Goal: Task Accomplishment & Management: Manage account settings

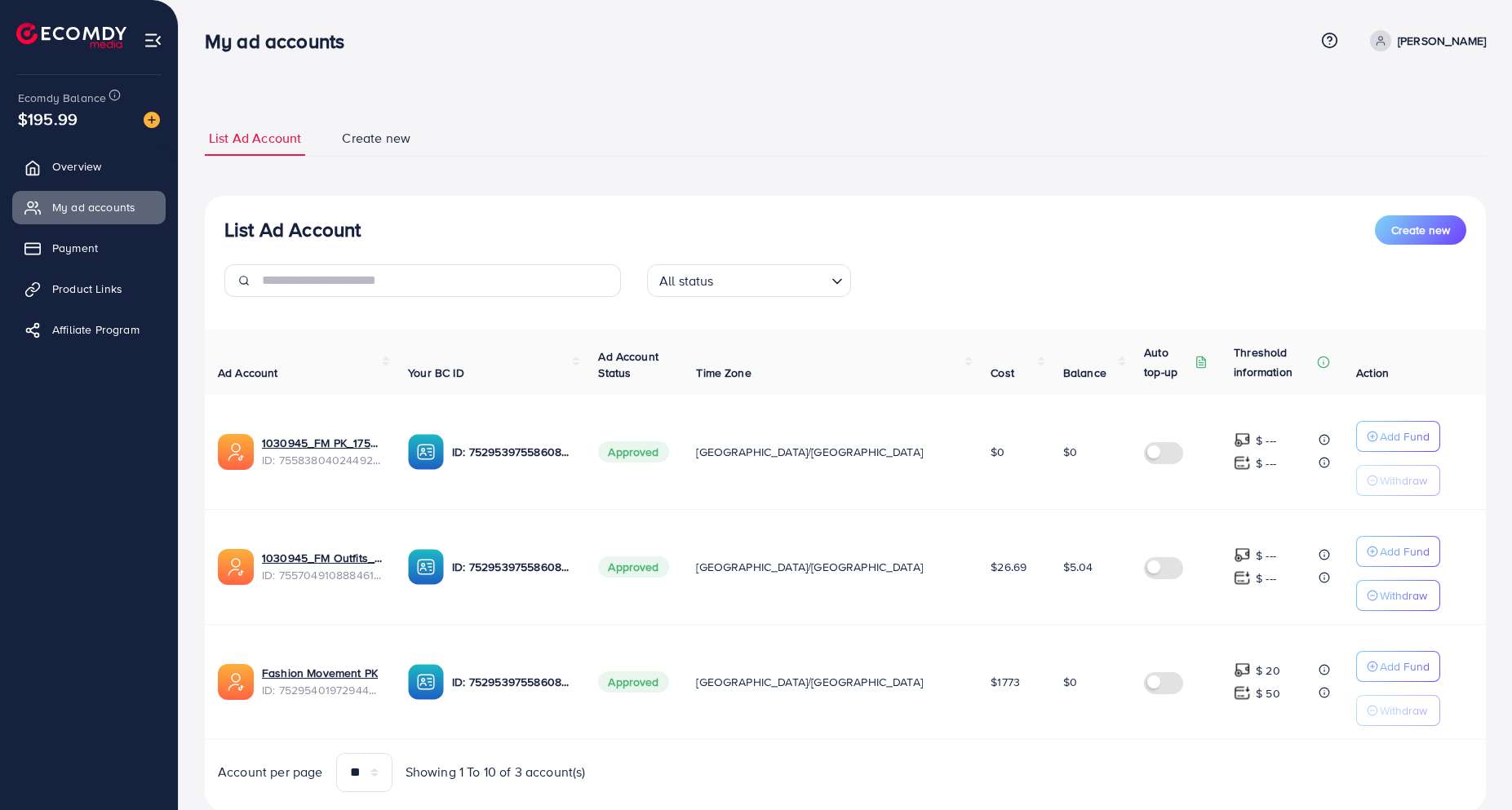
scroll to position [47, 0]
click at [326, 559] on link "1030945_FM Outfits_1759512825336" at bounding box center [322, 558] width 120 height 17
click at [76, 282] on span "Product Links" at bounding box center [91, 289] width 70 height 17
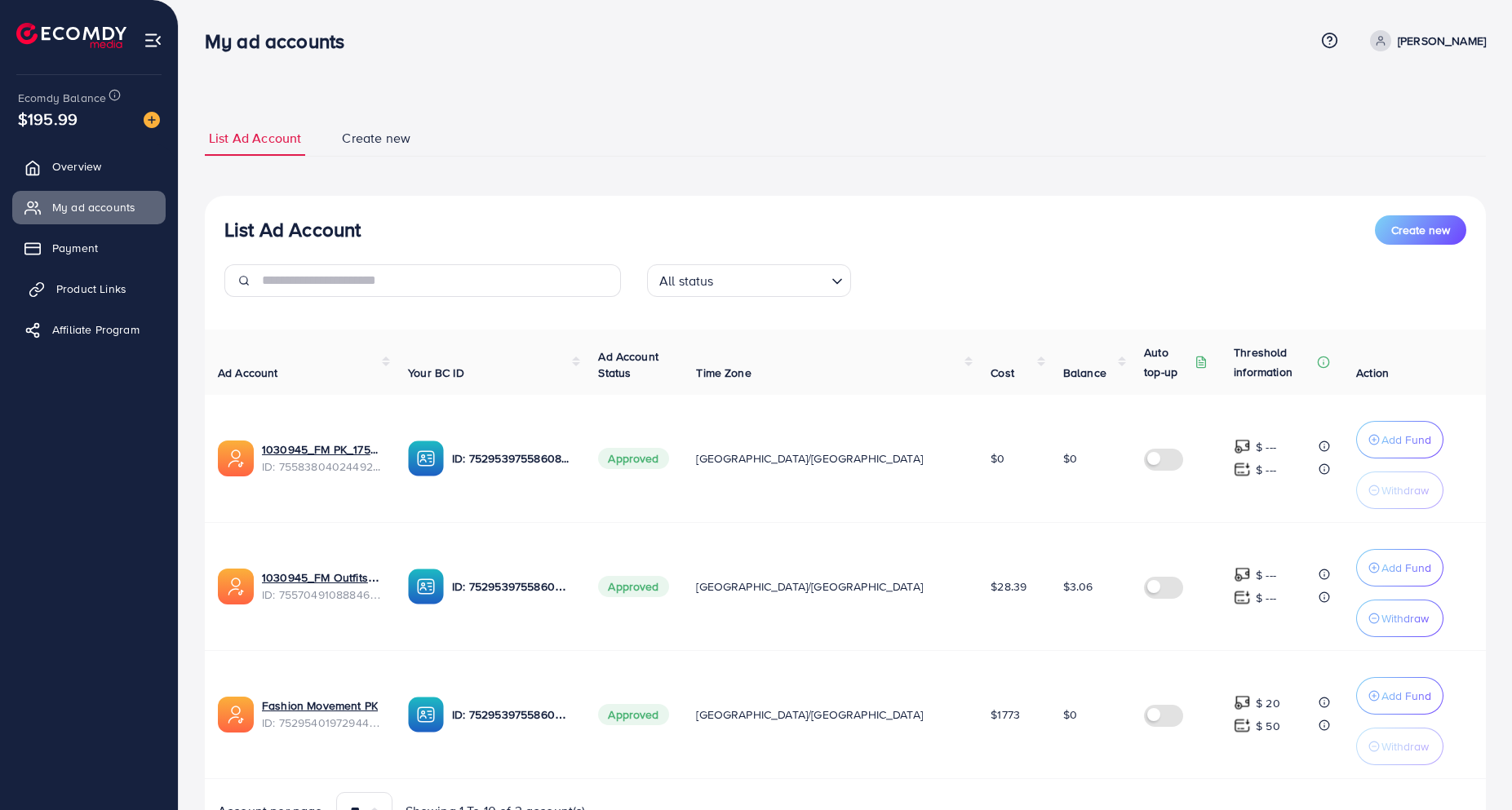
click at [91, 288] on span "Product Links" at bounding box center [91, 289] width 70 height 17
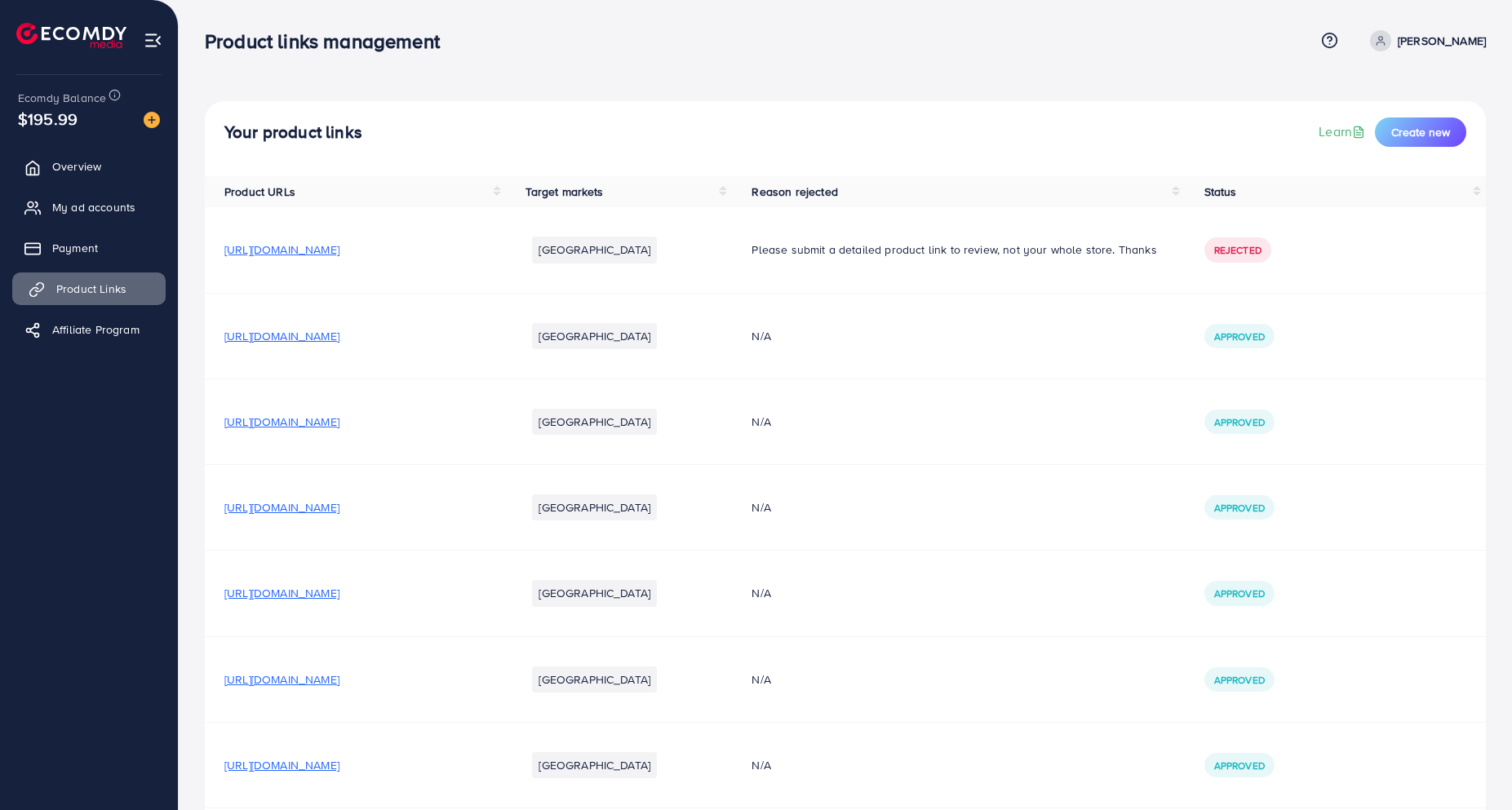
click at [109, 290] on span "Product Links" at bounding box center [91, 289] width 70 height 17
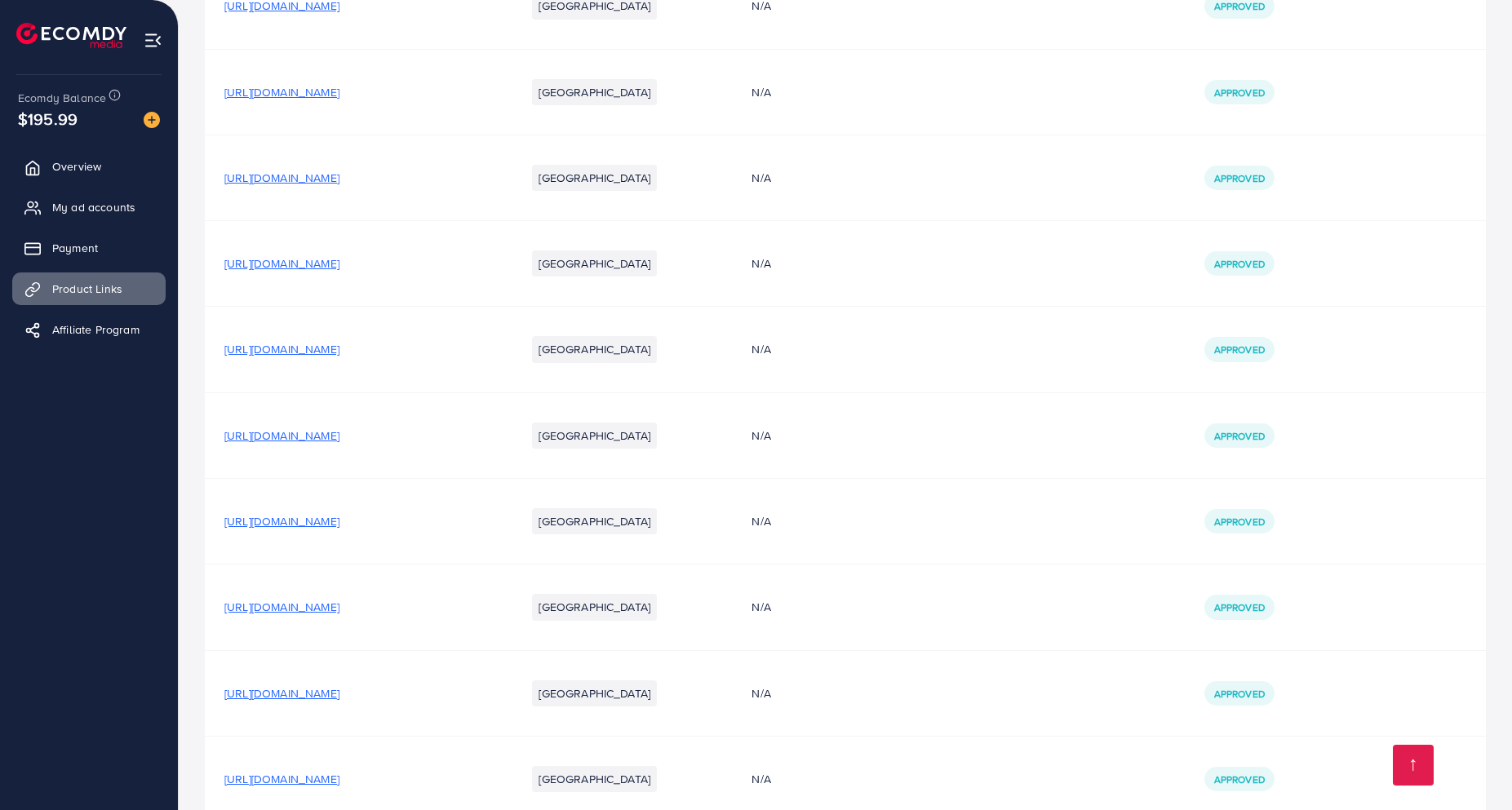
scroll to position [1360, 0]
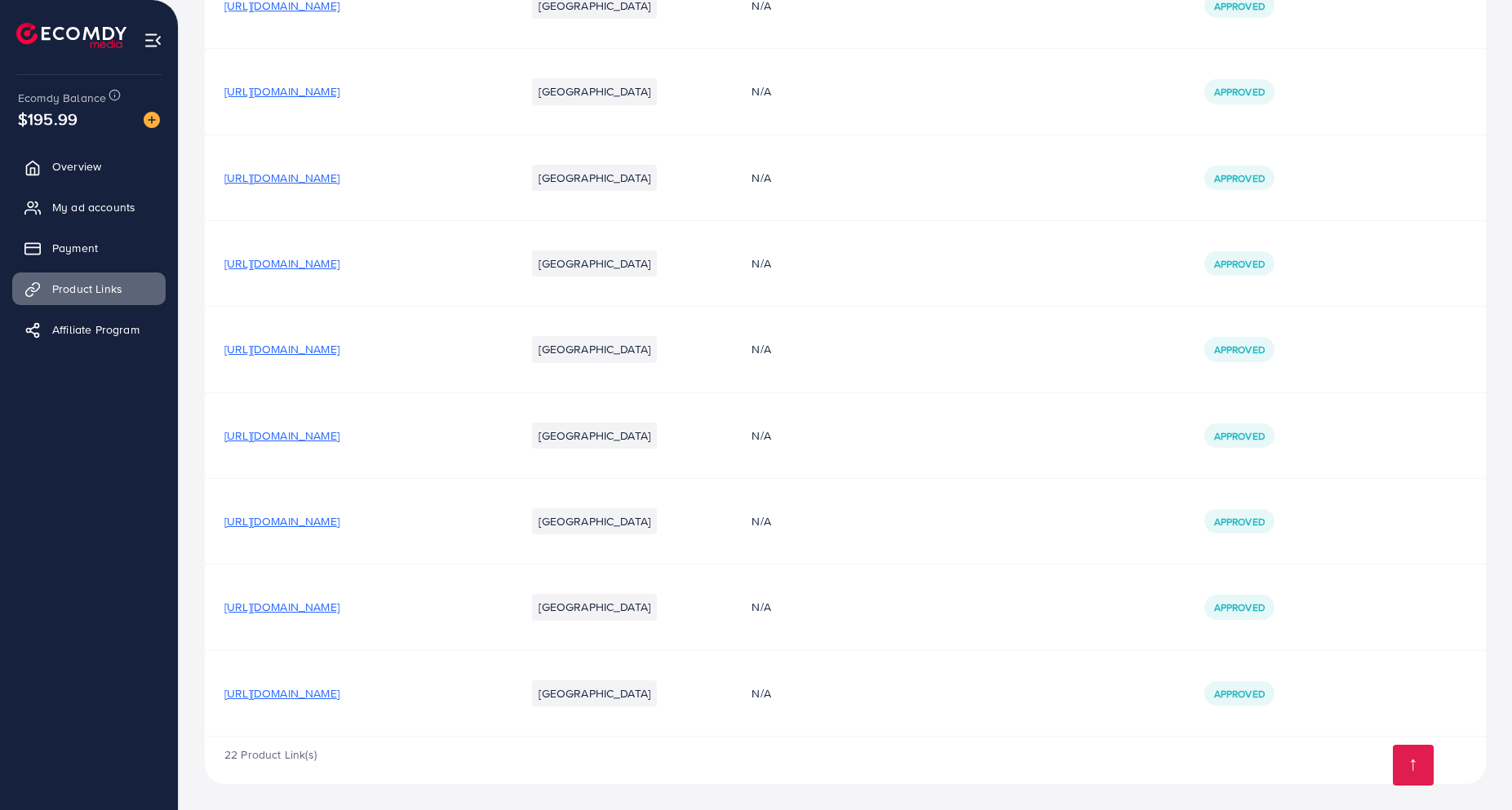
click at [339, 521] on span "[URL][DOMAIN_NAME]" at bounding box center [282, 522] width 115 height 17
click at [339, 607] on span "[URL][DOMAIN_NAME]" at bounding box center [282, 607] width 115 height 17
click at [339, 605] on span "[URL][DOMAIN_NAME]" at bounding box center [282, 607] width 115 height 17
click at [114, 205] on span "My ad accounts" at bounding box center [98, 208] width 83 height 17
